Goal: Information Seeking & Learning: Check status

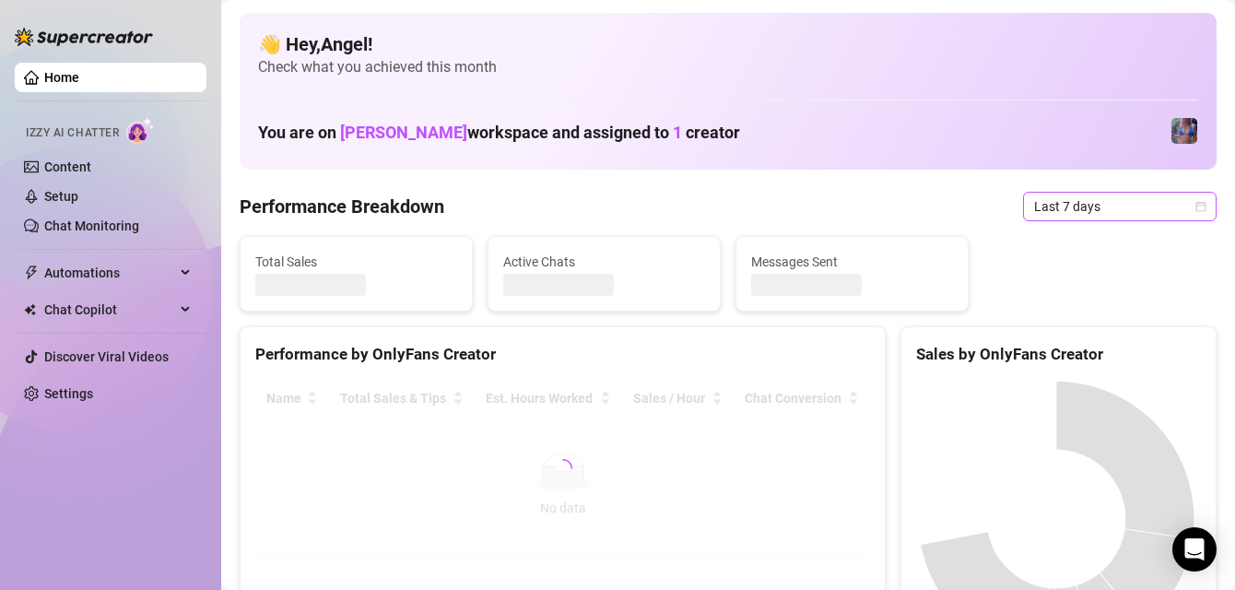
click at [1085, 196] on span "Last 7 days" at bounding box center [1119, 207] width 171 height 28
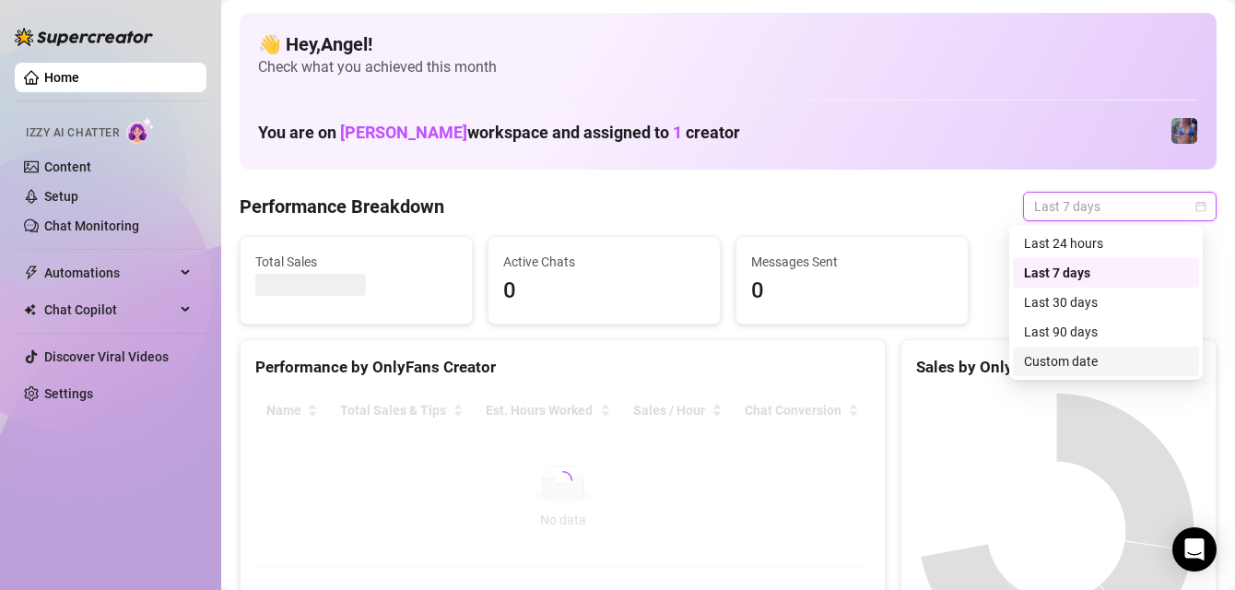
click at [1080, 359] on div "Custom date" at bounding box center [1106, 361] width 164 height 20
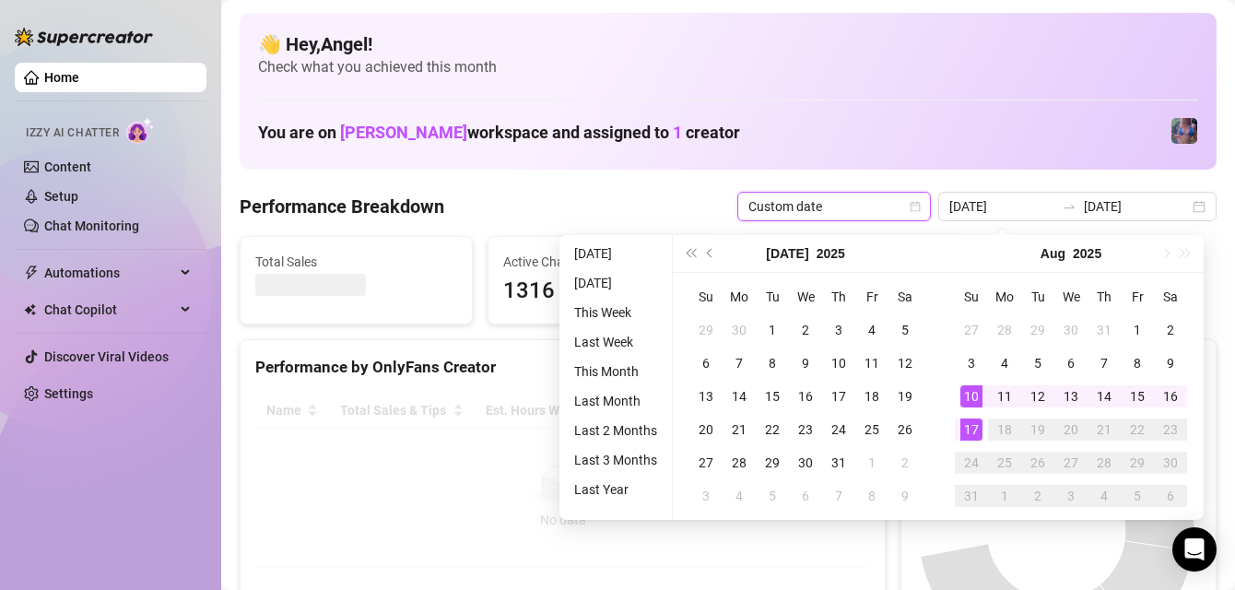
click at [961, 433] on div "17" at bounding box center [971, 429] width 22 height 22
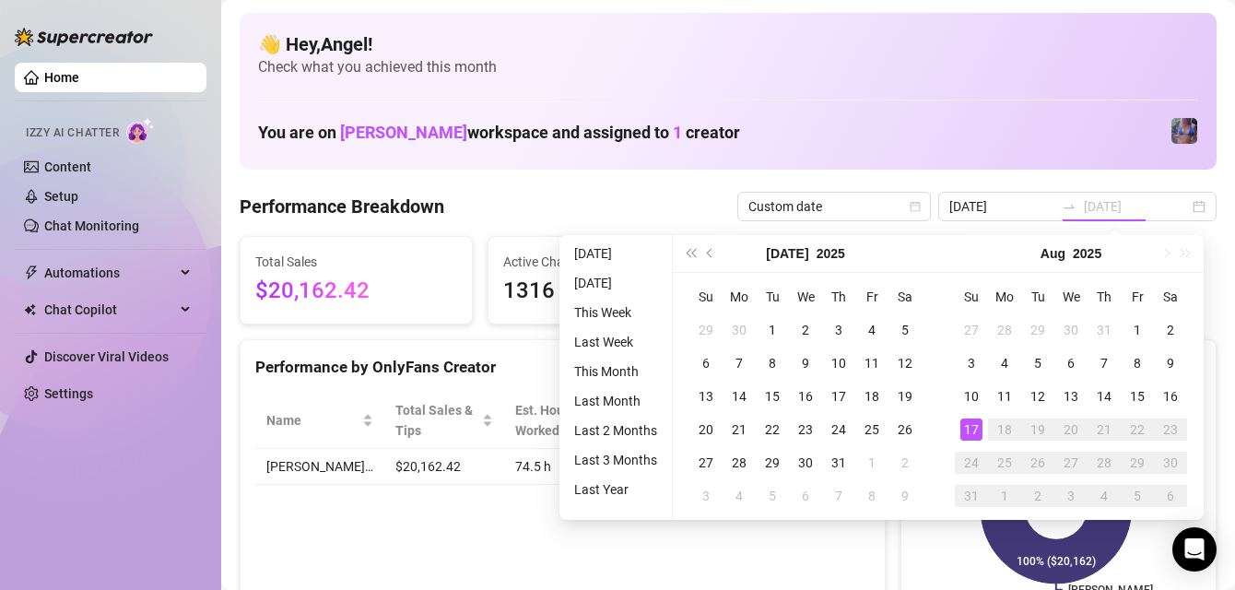
click at [970, 430] on div "17" at bounding box center [971, 429] width 22 height 22
type input "2025-08-10"
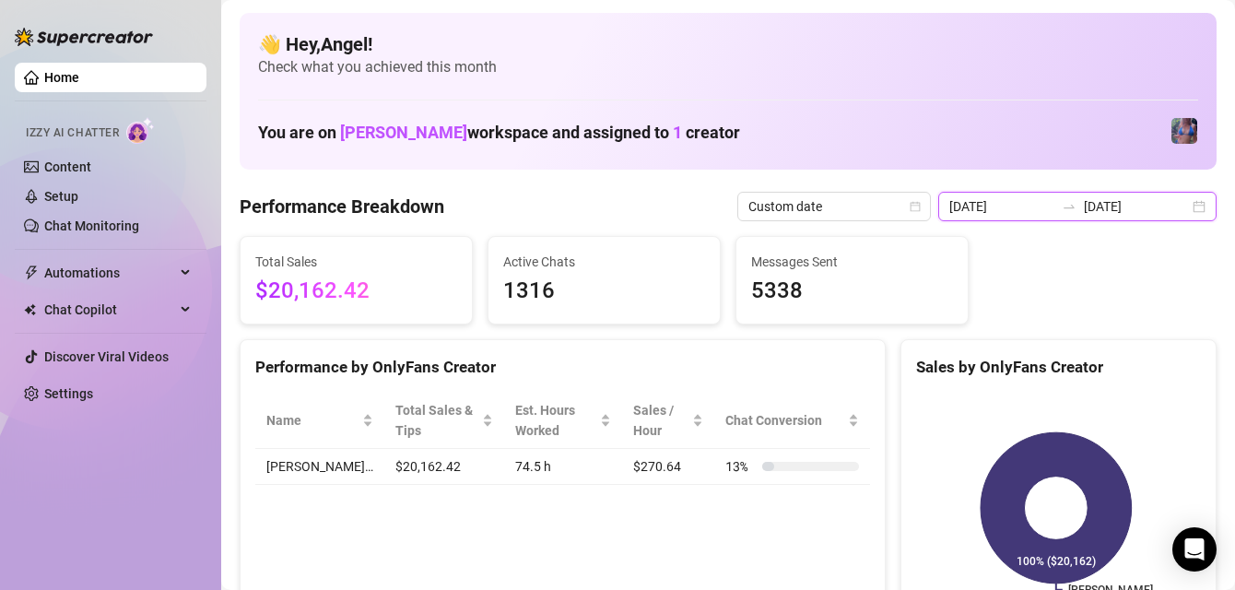
drag, startPoint x: 1135, startPoint y: 209, endPoint x: 1075, endPoint y: 282, distance: 94.3
click at [1135, 208] on input "2025-08-17" at bounding box center [1136, 206] width 105 height 20
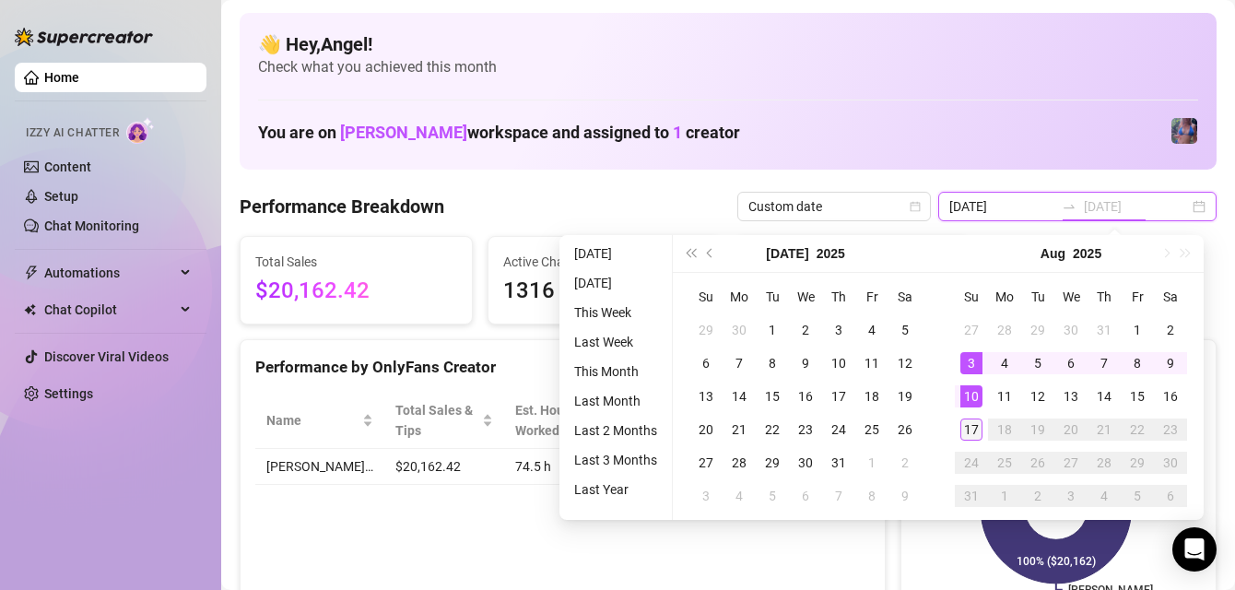
type input "2025-08-17"
click at [976, 428] on div "17" at bounding box center [971, 429] width 22 height 22
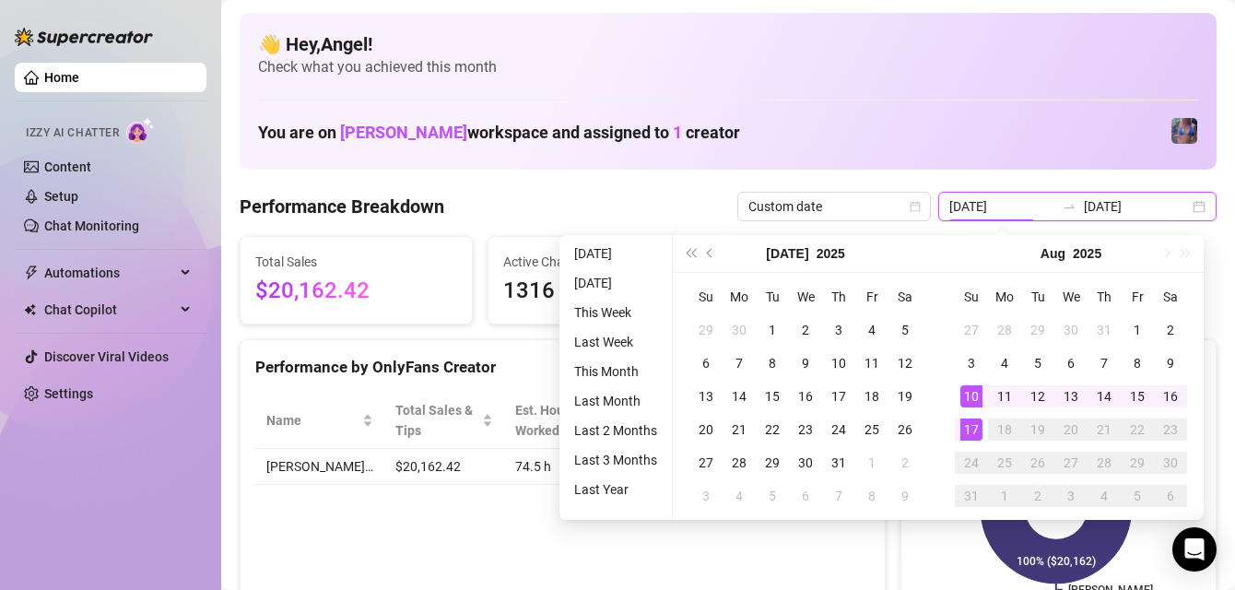
type input "2025-08-17"
click at [975, 427] on div "17" at bounding box center [971, 429] width 22 height 22
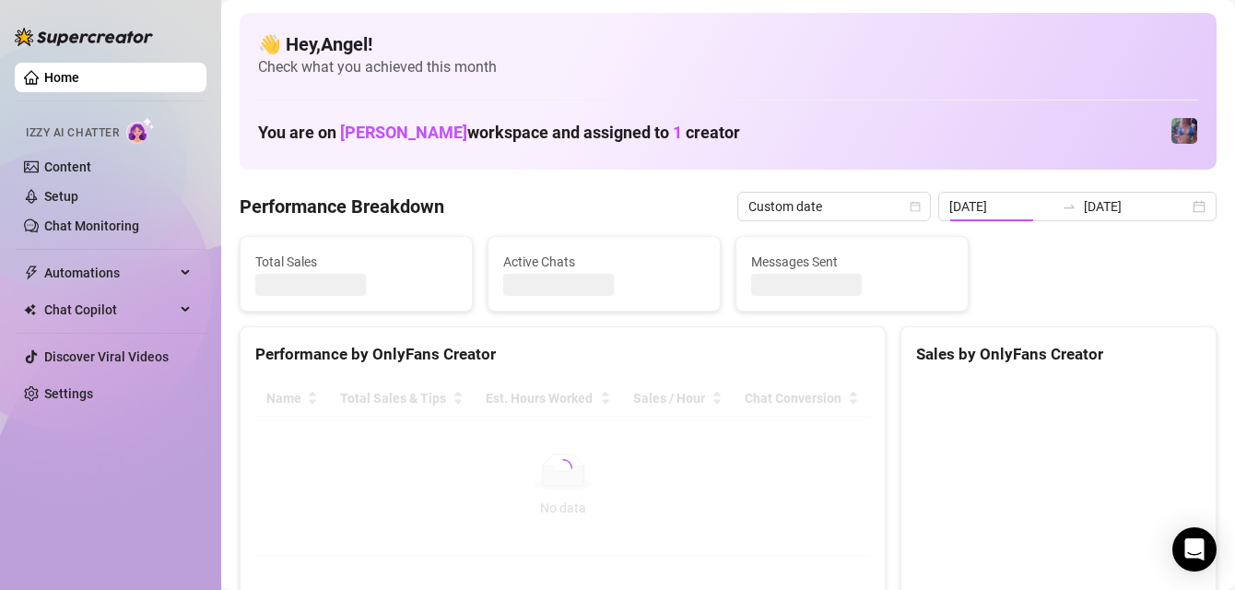
type input "2025-08-17"
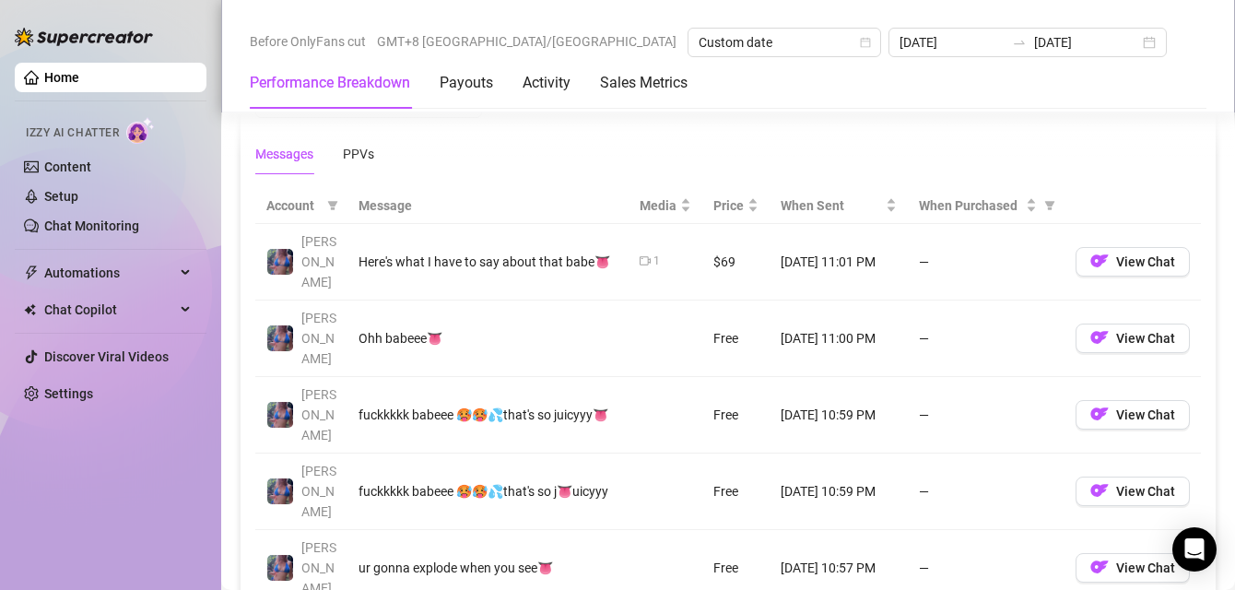
scroll to position [1685, 0]
click at [1044, 205] on icon "filter" at bounding box center [1049, 204] width 11 height 11
click at [972, 276] on span "Purchased" at bounding box center [977, 270] width 62 height 15
radio input "true"
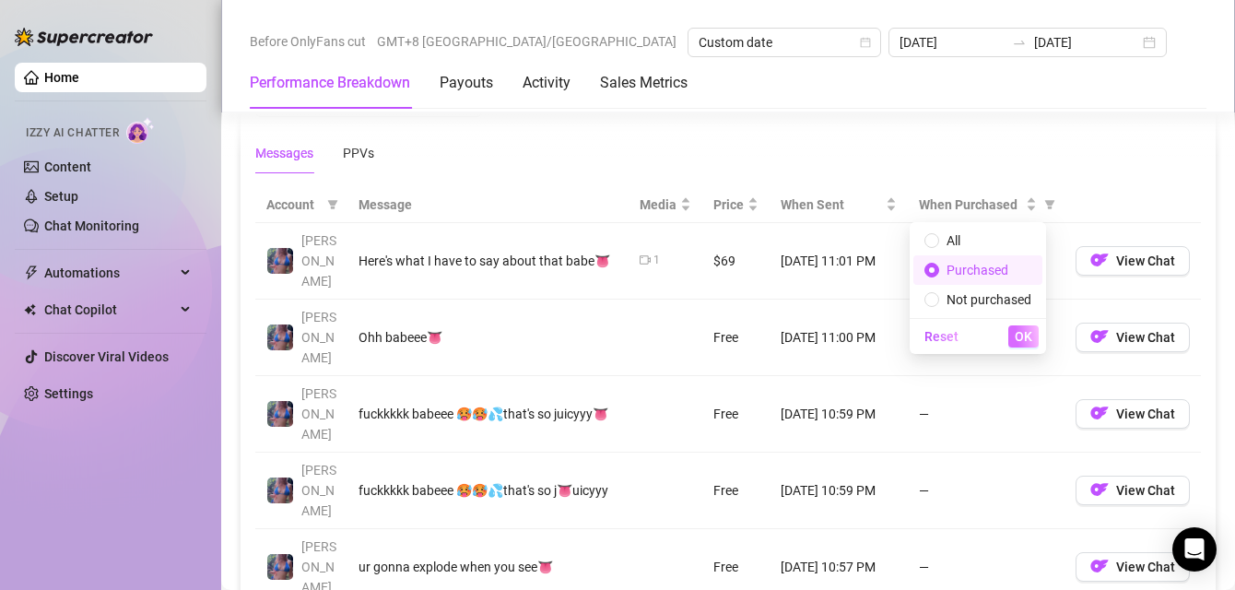
click at [1025, 334] on span "OK" at bounding box center [1024, 336] width 18 height 15
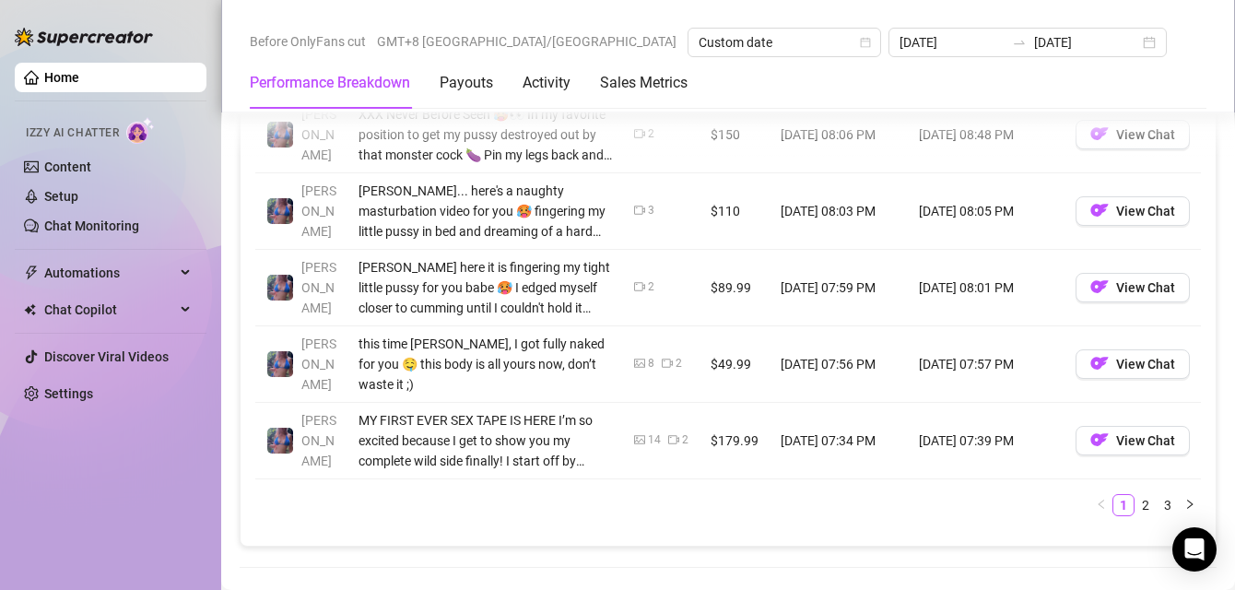
scroll to position [2199, 0]
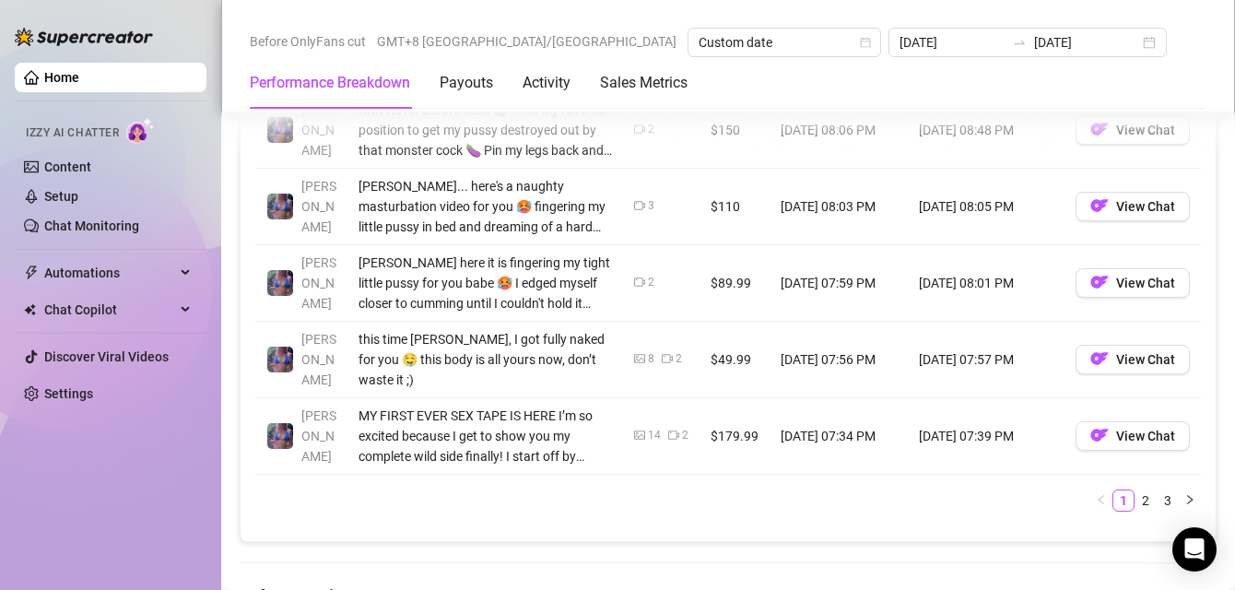
drag, startPoint x: 1129, startPoint y: 444, endPoint x: 1118, endPoint y: 442, distance: 11.2
click at [1135, 490] on link "2" at bounding box center [1145, 500] width 20 height 20
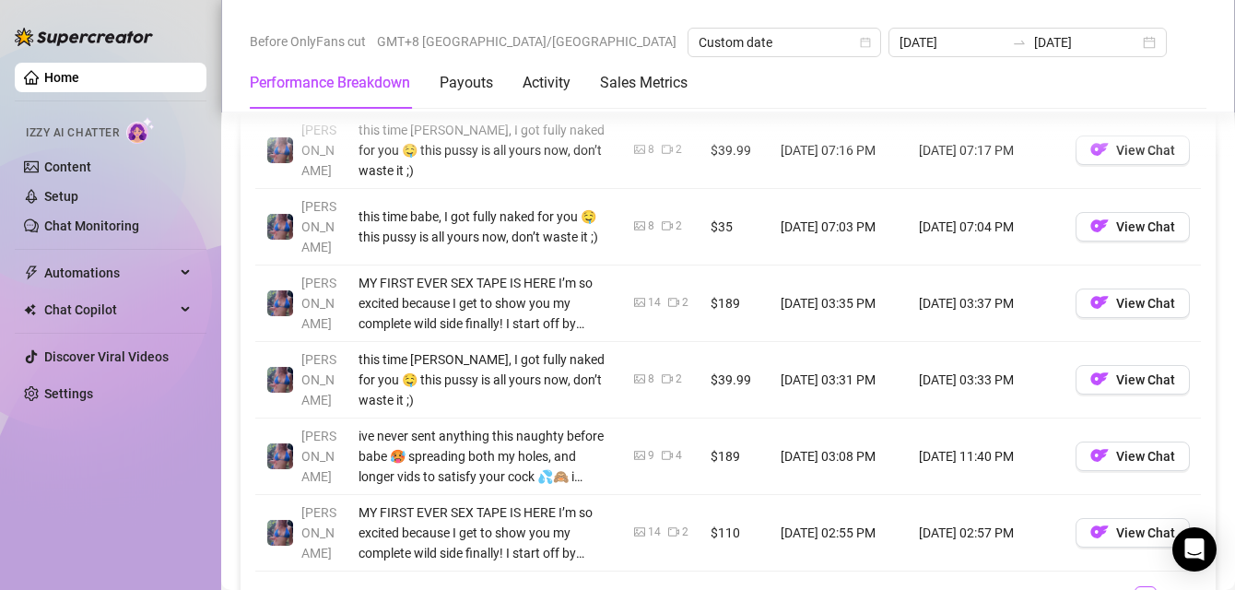
scroll to position [2101, 0]
click at [1157, 588] on link "3" at bounding box center [1167, 598] width 20 height 20
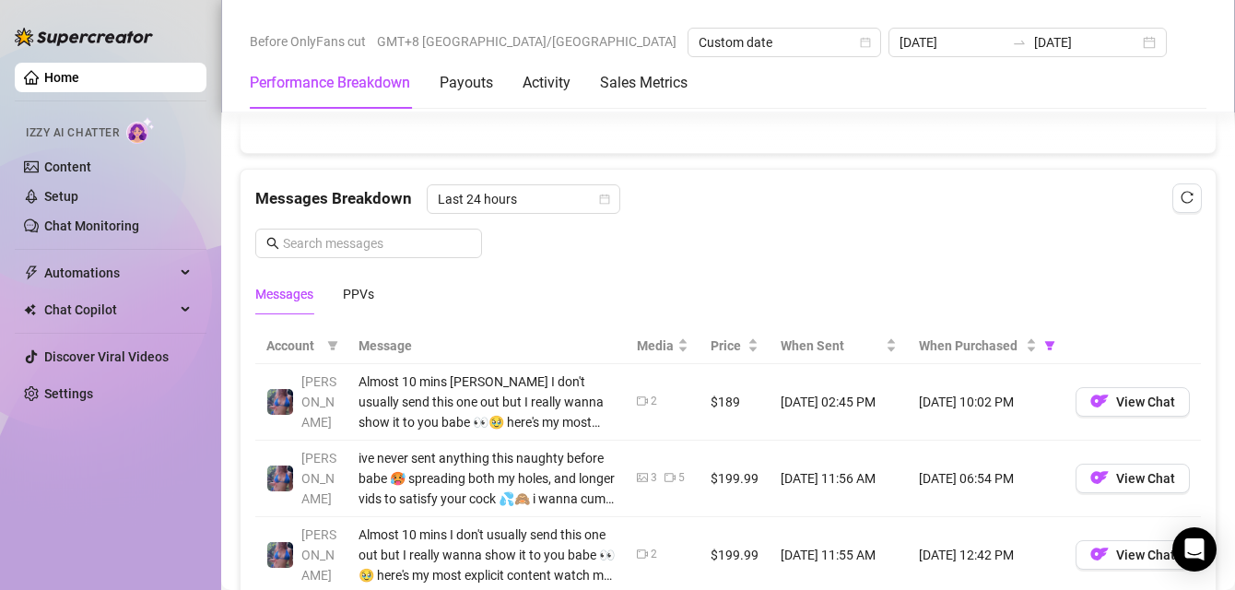
scroll to position [1543, 0]
click at [1012, 46] on icon "swap-right" at bounding box center [1019, 42] width 15 height 15
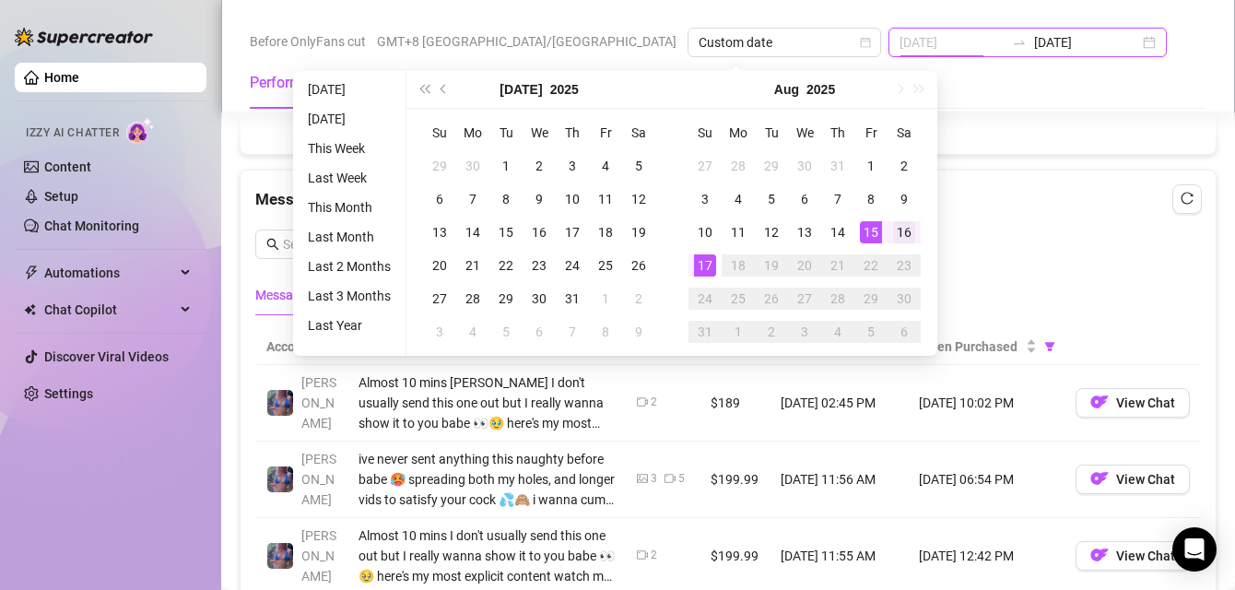
type input "2025-08-16"
click at [898, 234] on div "16" at bounding box center [904, 232] width 22 height 22
click at [901, 231] on div "16" at bounding box center [904, 232] width 22 height 22
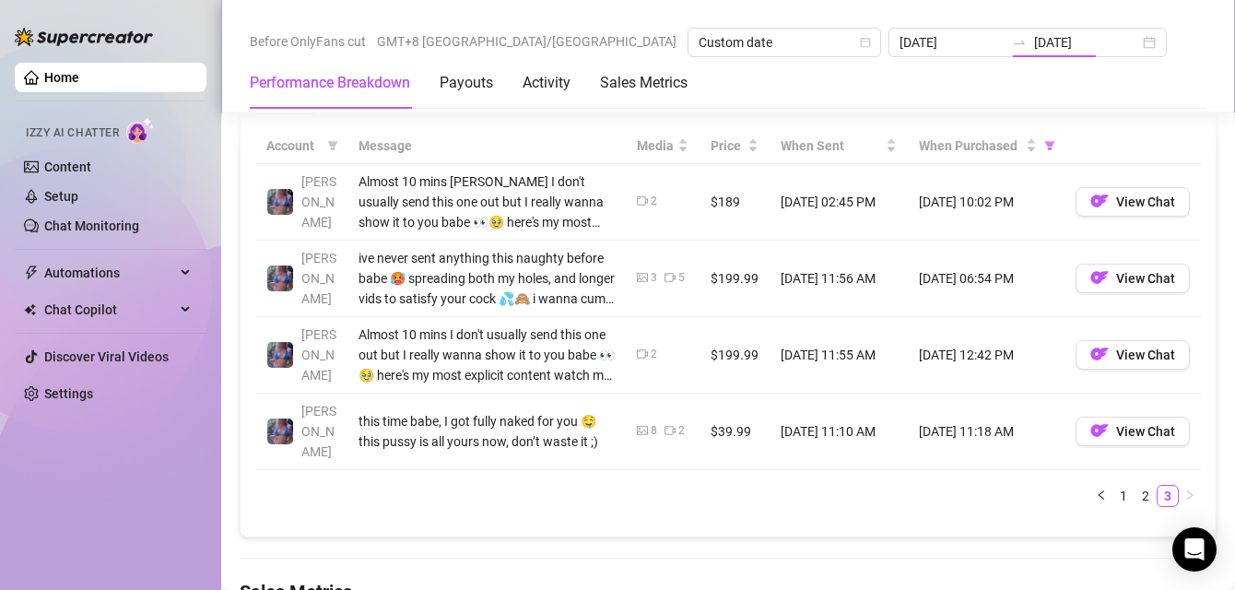
type input "2025-08-16"
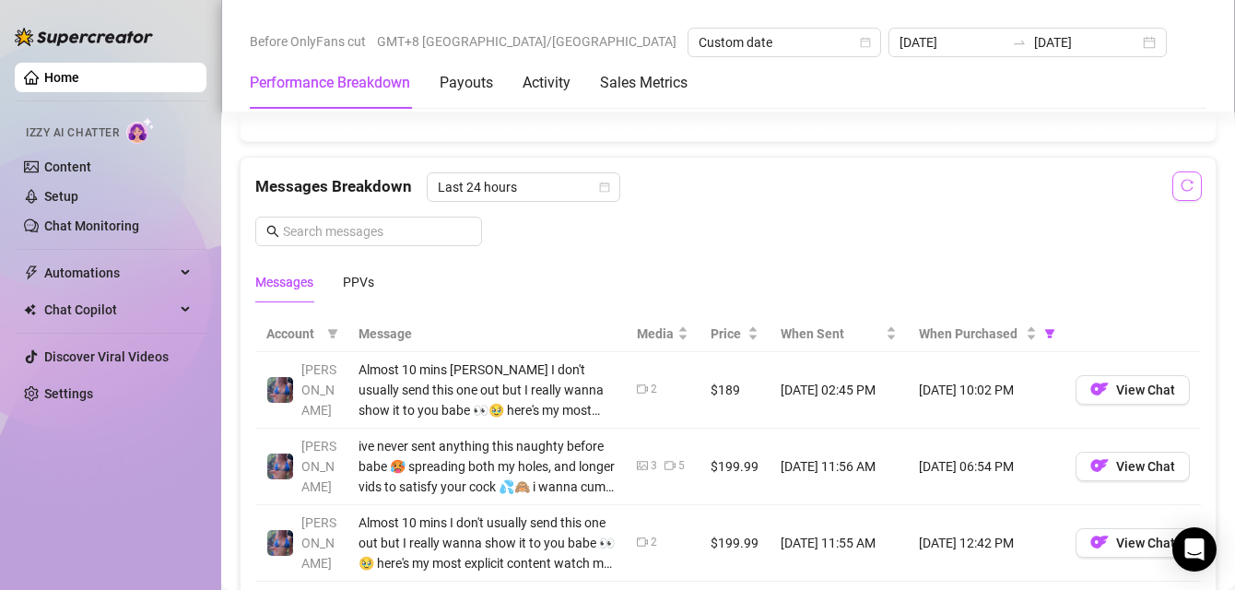
click at [1181, 190] on button "button" at bounding box center [1186, 185] width 29 height 29
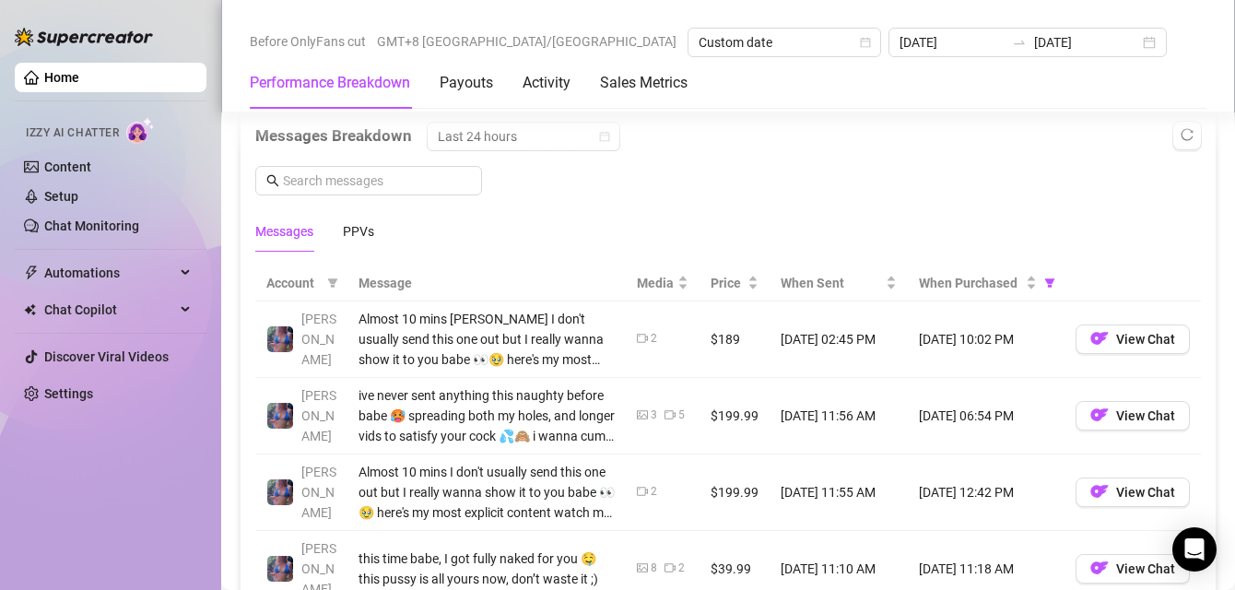
scroll to position [1595, 0]
click at [1044, 277] on icon "filter" at bounding box center [1049, 281] width 11 height 11
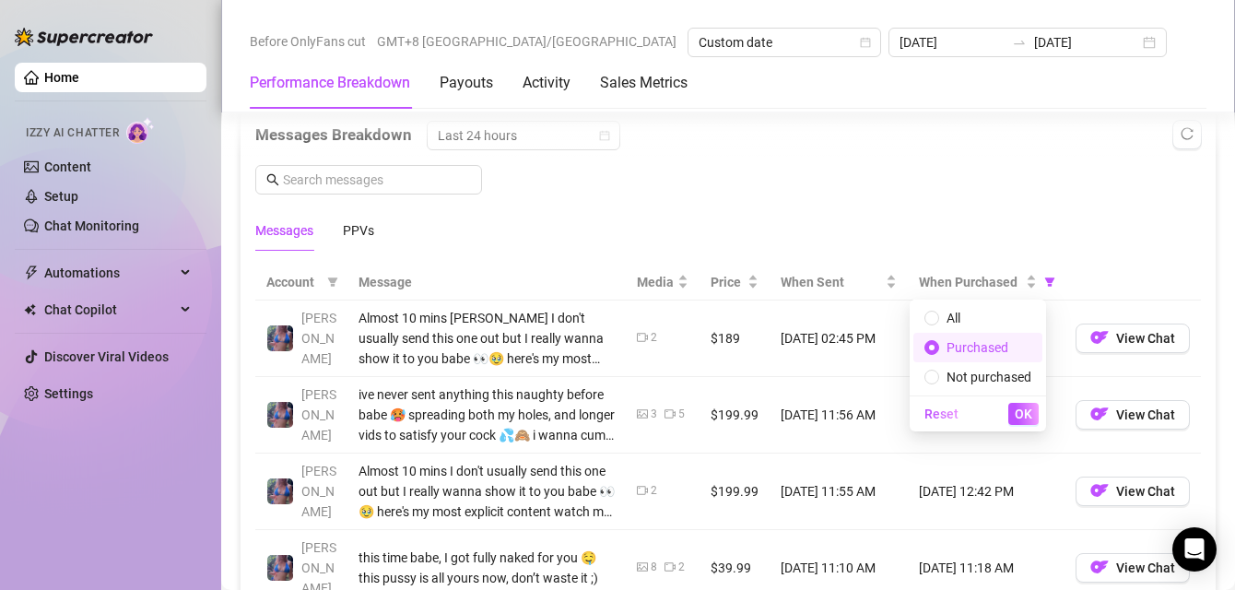
click at [991, 343] on span "Purchased" at bounding box center [977, 347] width 62 height 15
click at [1031, 409] on span "OK" at bounding box center [1024, 413] width 18 height 15
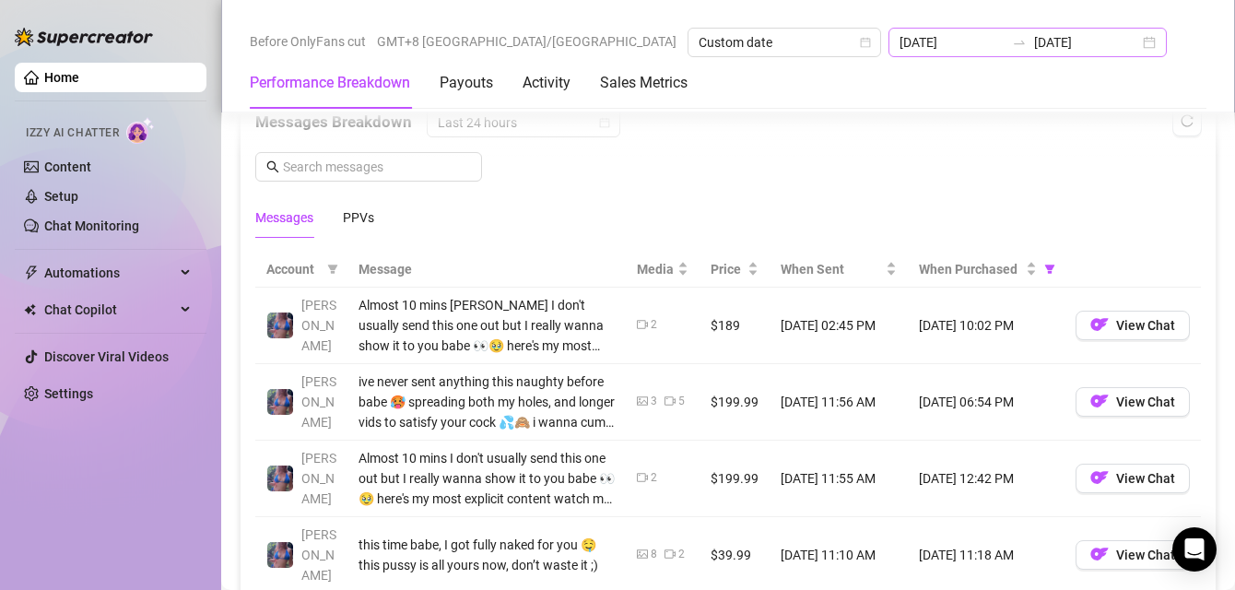
scroll to position [1607, 0]
click at [1012, 39] on icon "swap-right" at bounding box center [1019, 42] width 15 height 15
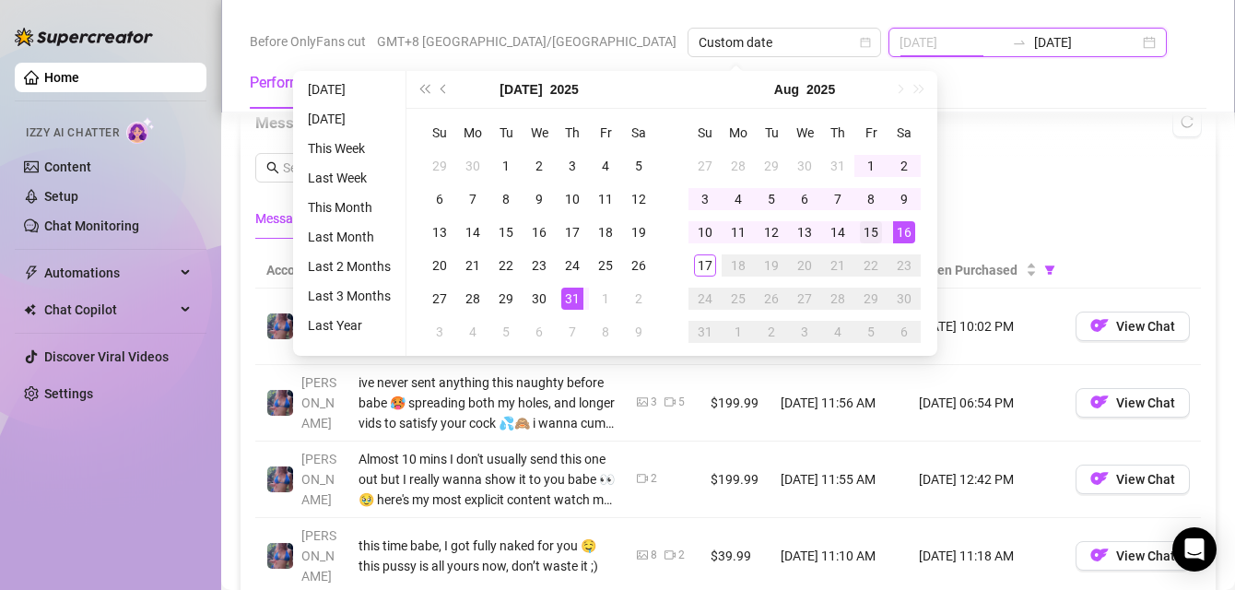
type input "2025-08-15"
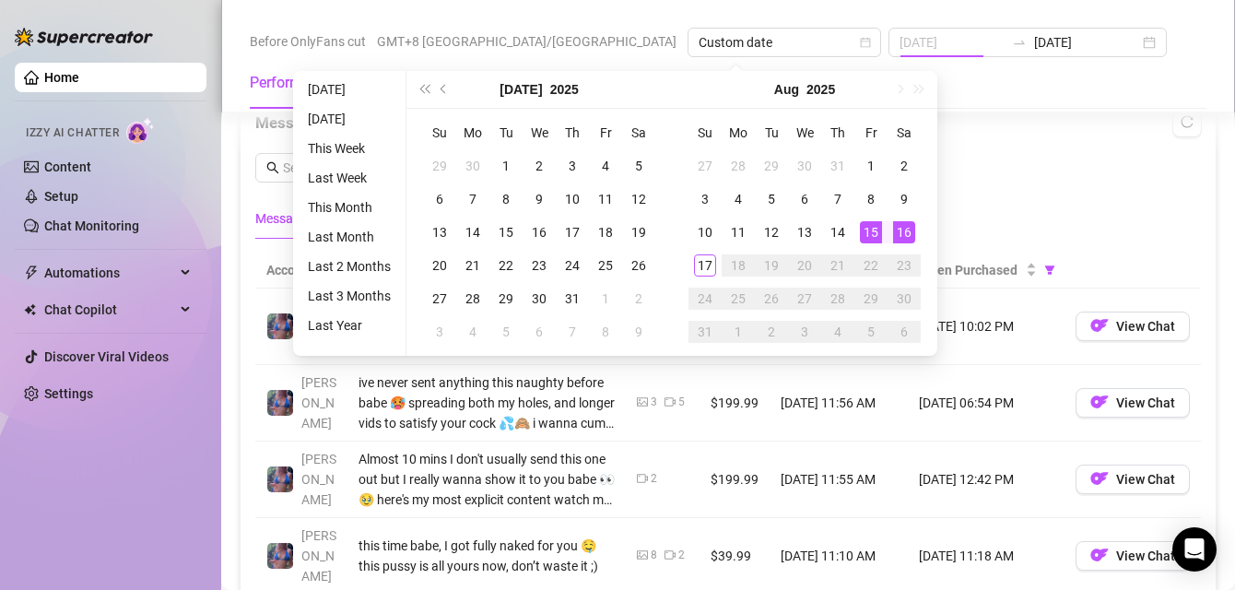
click at [872, 229] on div "15" at bounding box center [871, 232] width 22 height 22
type input "2025-08-17"
click at [702, 271] on div "17" at bounding box center [705, 265] width 22 height 22
type input "2025-08-15"
type input "2025-08-17"
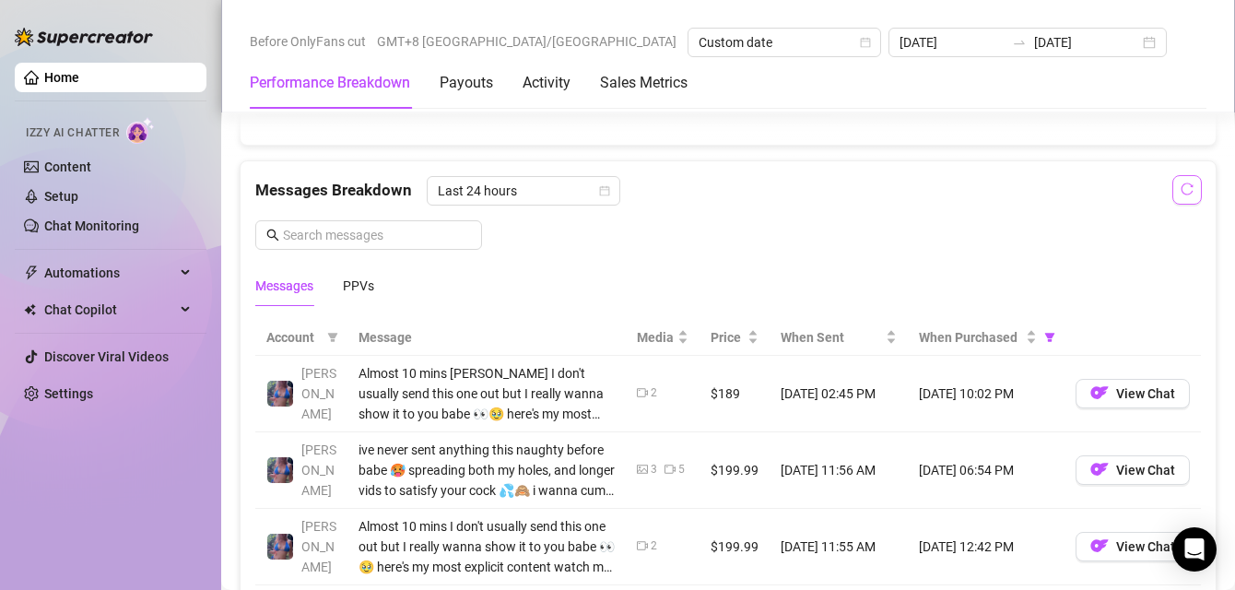
click at [1172, 200] on button "button" at bounding box center [1186, 189] width 29 height 29
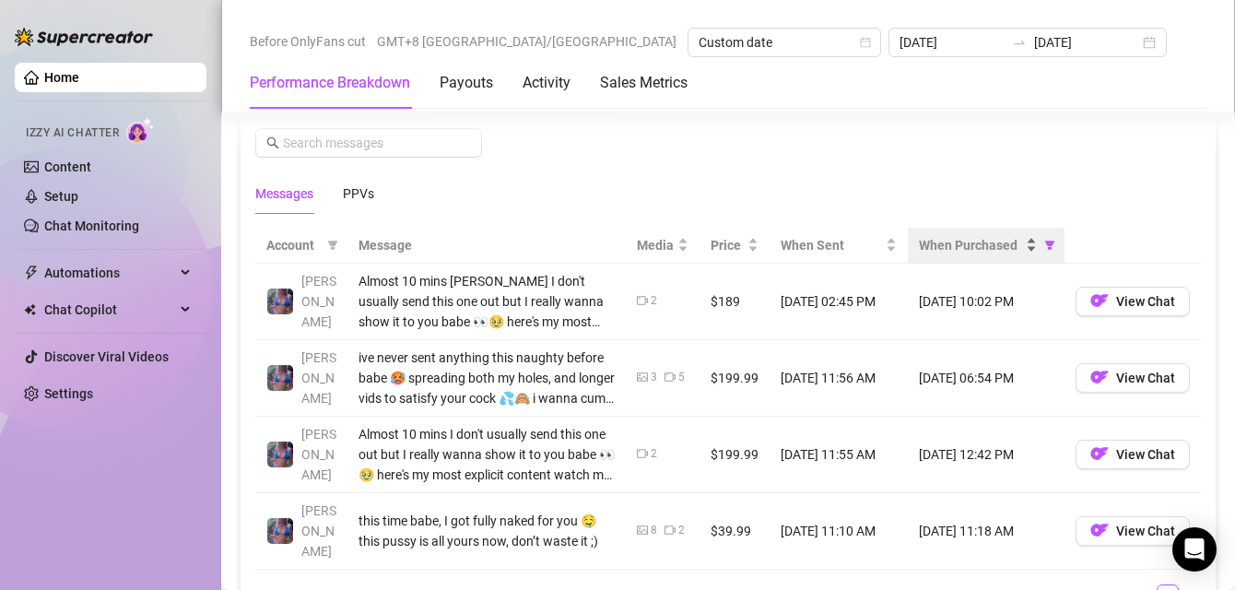
scroll to position [1627, 0]
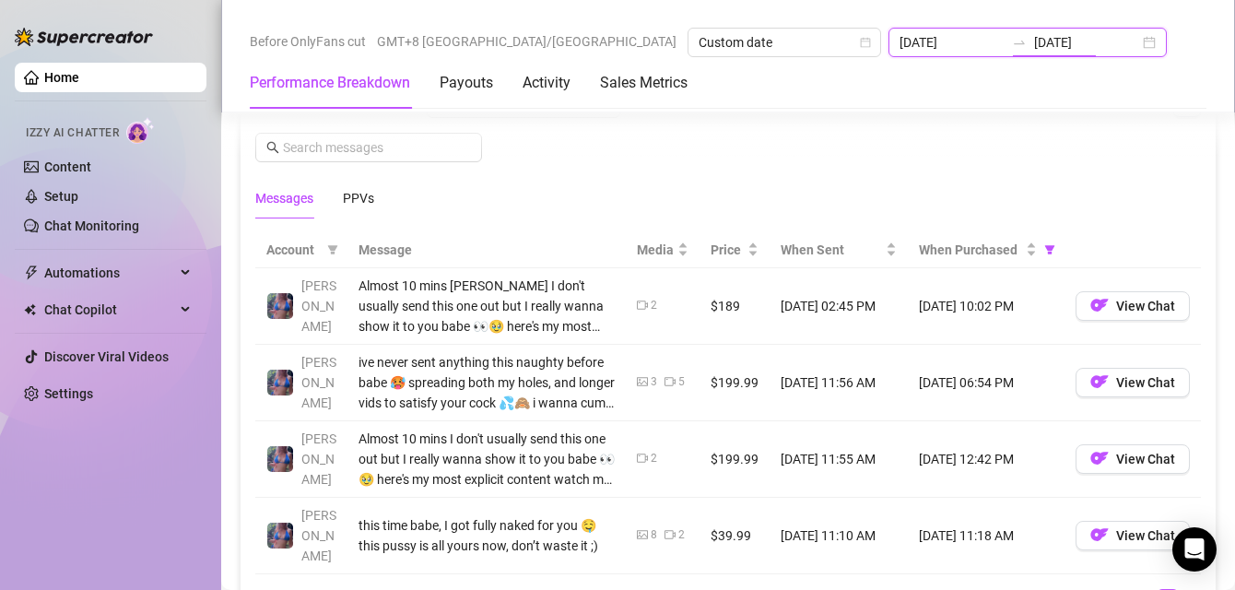
click at [1034, 40] on input "2025-08-17" at bounding box center [1086, 42] width 105 height 20
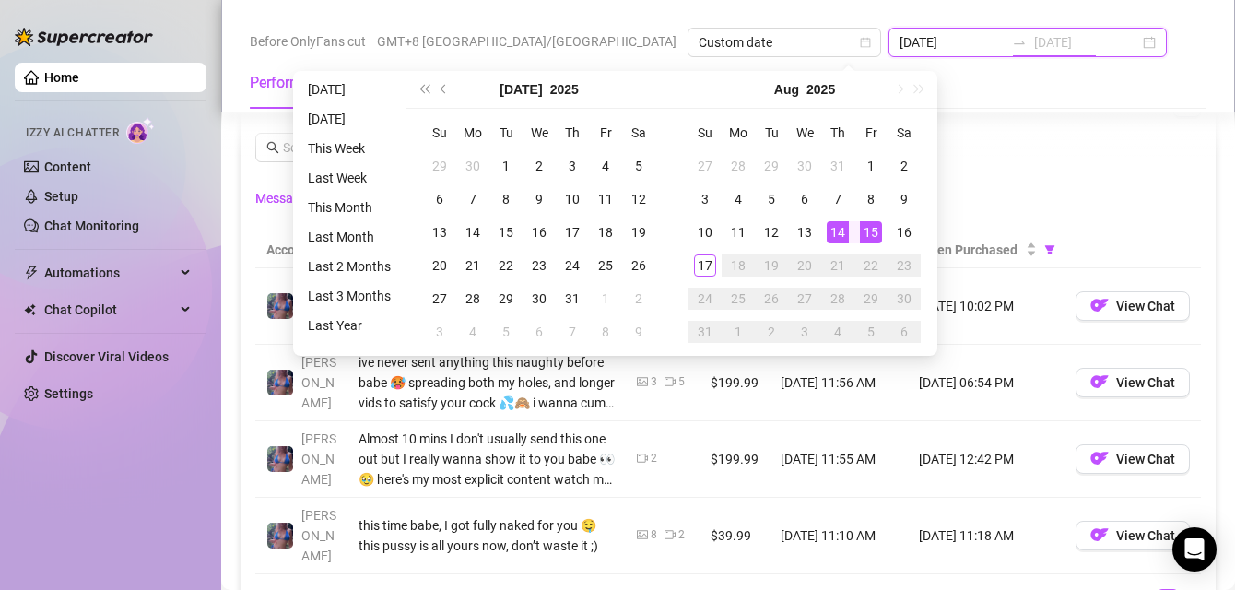
type input "2025-08-15"
click at [863, 234] on div "15" at bounding box center [871, 232] width 22 height 22
click at [869, 233] on div "15" at bounding box center [871, 232] width 22 height 22
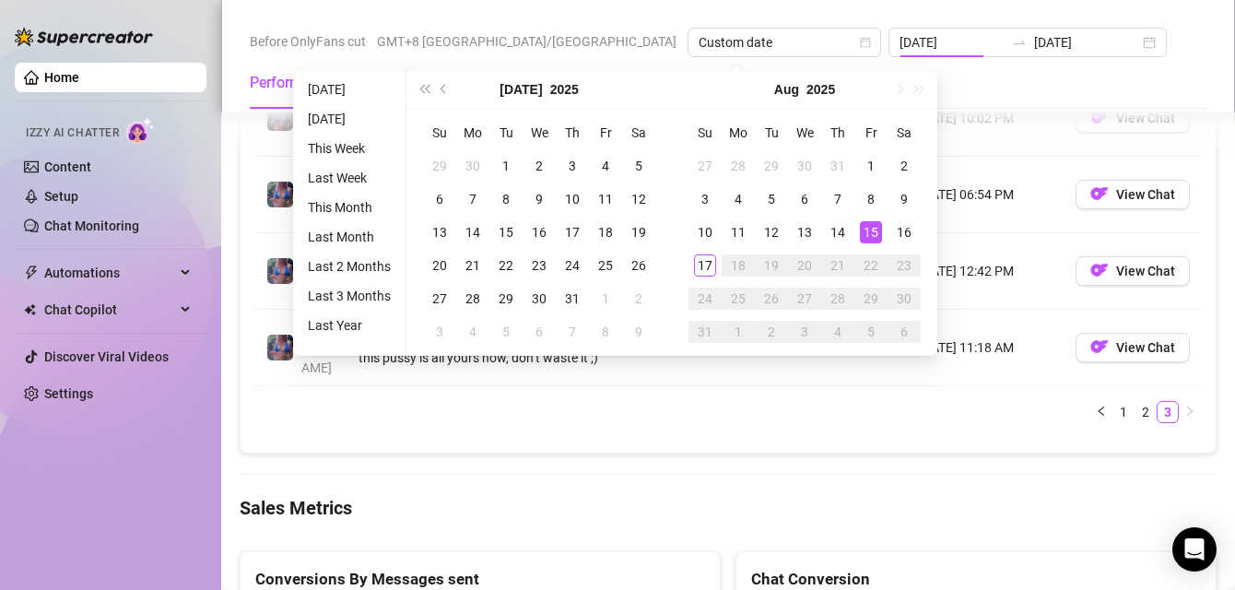
type input "2025-08-15"
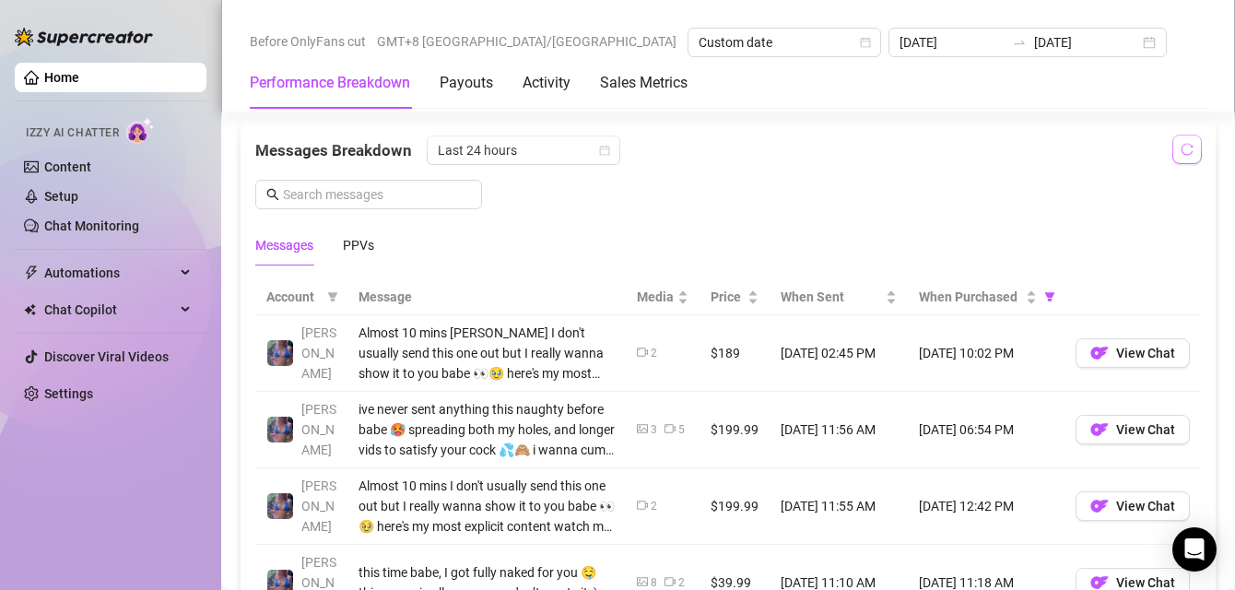
click at [1181, 147] on icon "reload" at bounding box center [1187, 150] width 12 height 12
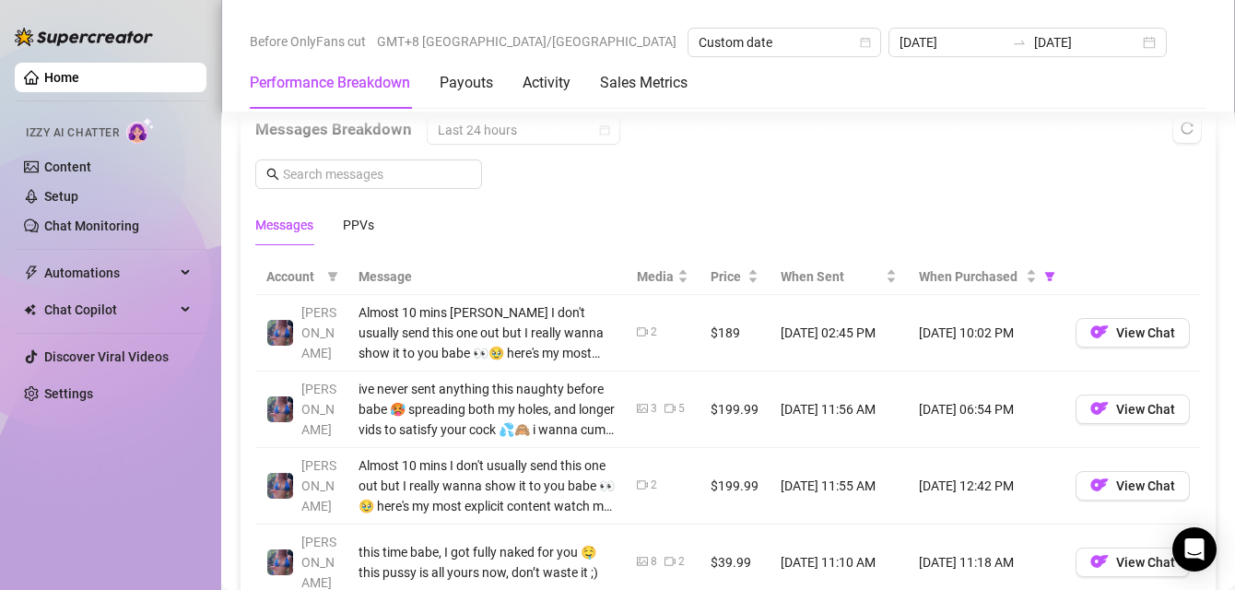
scroll to position [1623, 0]
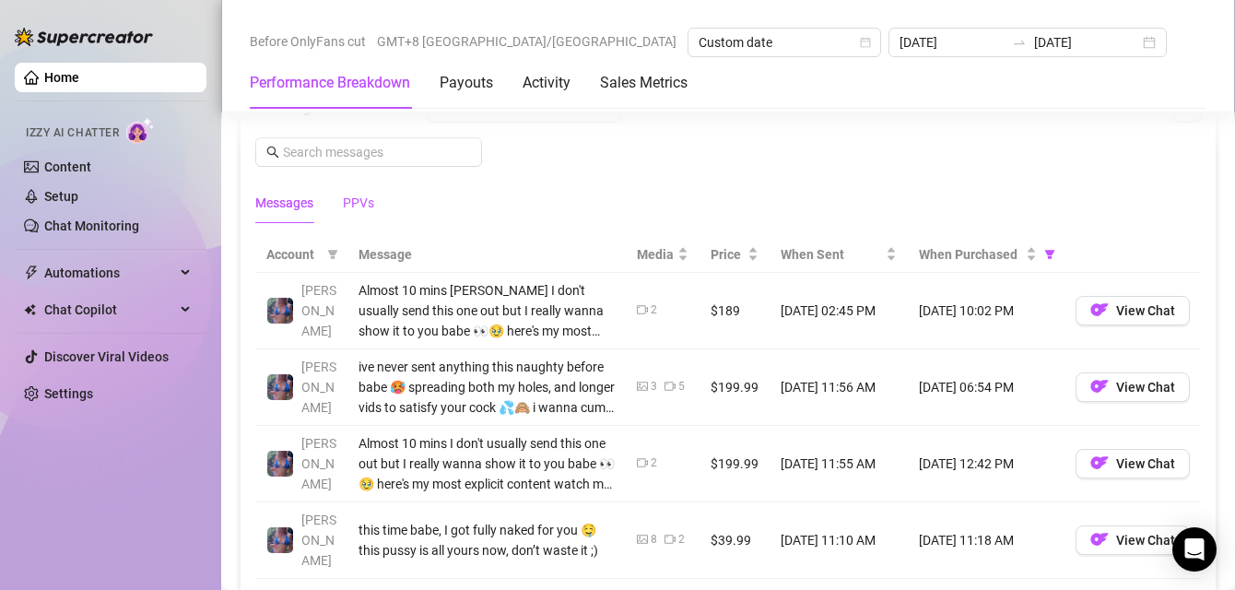
click at [347, 200] on div "PPVs" at bounding box center [358, 203] width 31 height 20
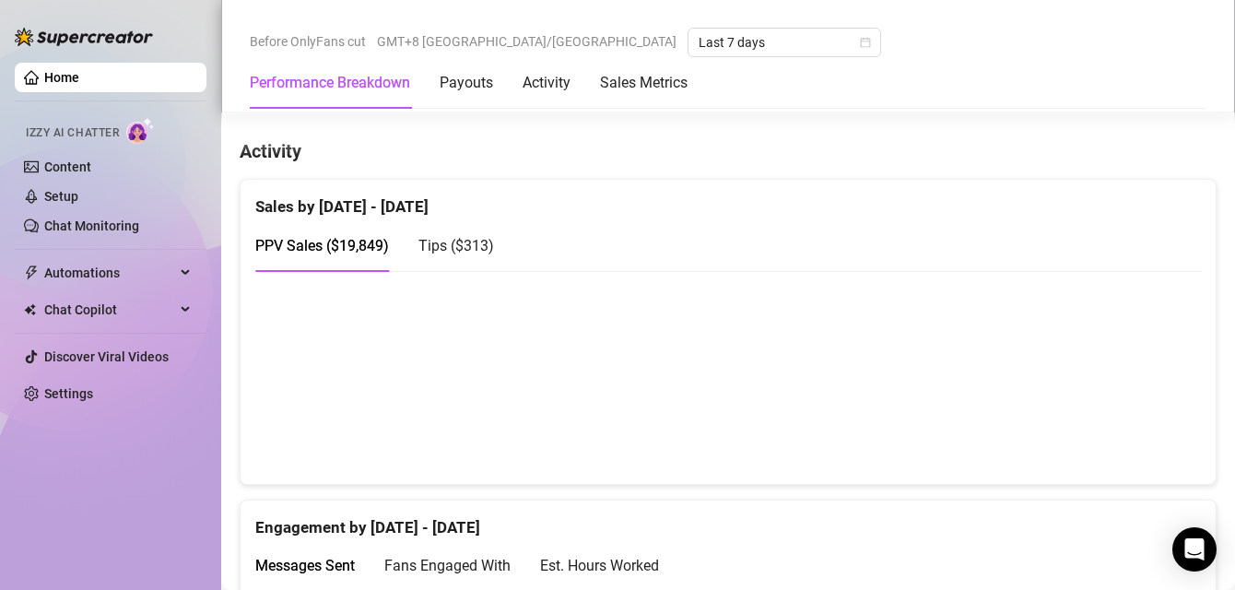
scroll to position [880, 0]
click at [452, 240] on span "Tips ( $313 )" at bounding box center [456, 246] width 76 height 18
click at [340, 247] on span "PPV Sales ( $19,849 )" at bounding box center [322, 246] width 134 height 18
click at [440, 241] on span "Tips ( $313 )" at bounding box center [456, 246] width 76 height 18
click at [349, 243] on span "PPV Sales ( $19,849 )" at bounding box center [322, 246] width 134 height 18
